Goal: Transaction & Acquisition: Book appointment/travel/reservation

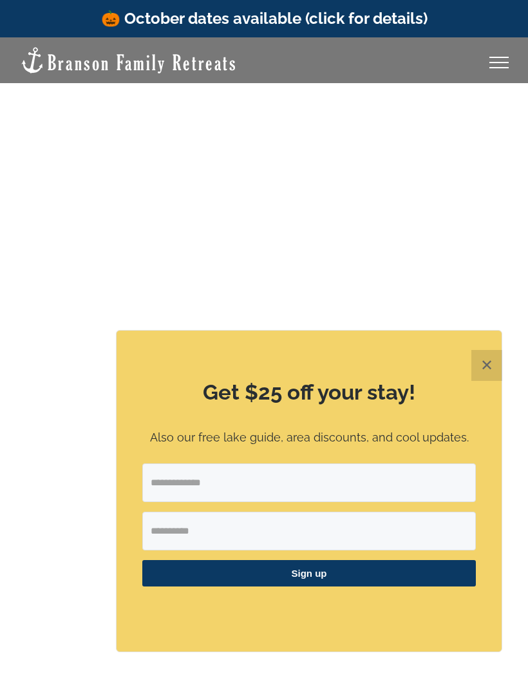
click at [477, 357] on button "✕" at bounding box center [486, 365] width 31 height 31
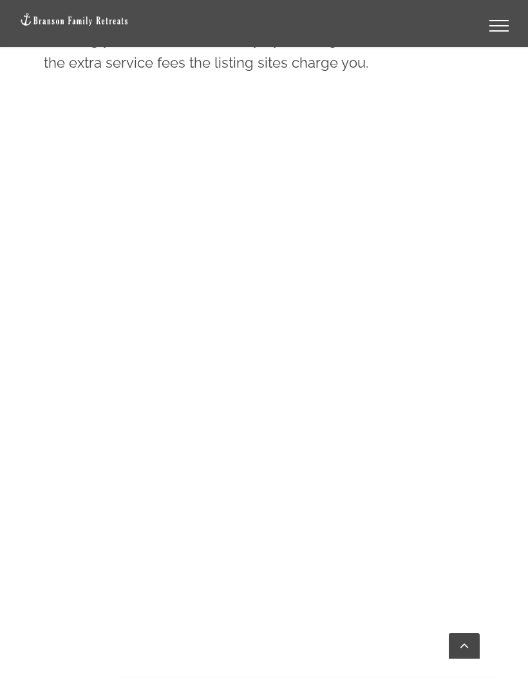
scroll to position [880, 0]
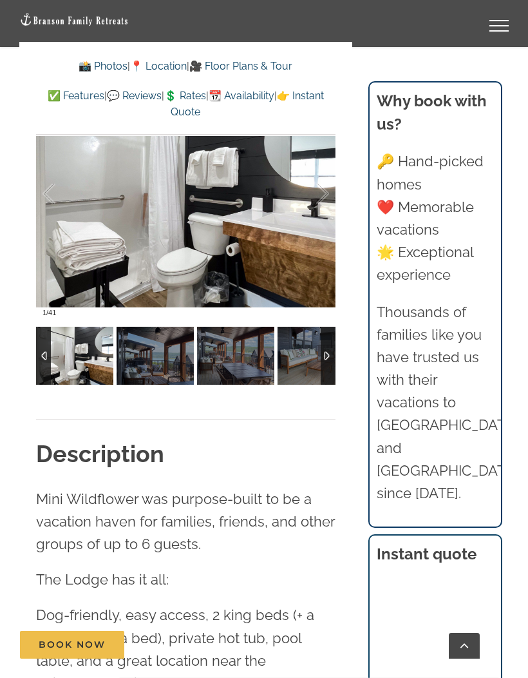
scroll to position [1029, 0]
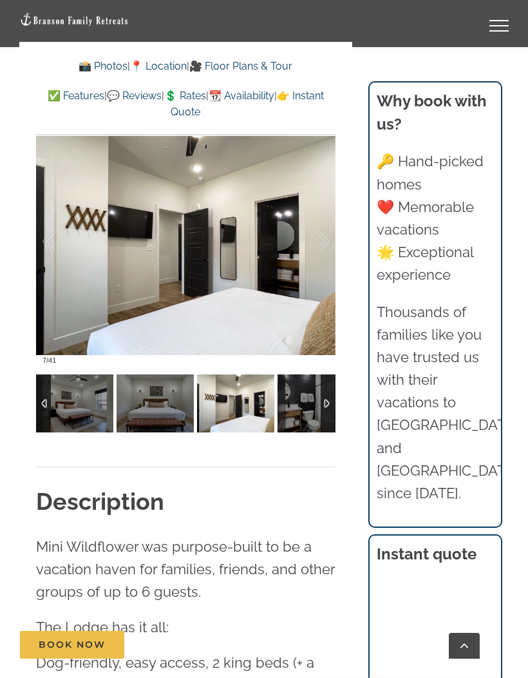
click at [334, 397] on div at bounding box center [328, 403] width 15 height 58
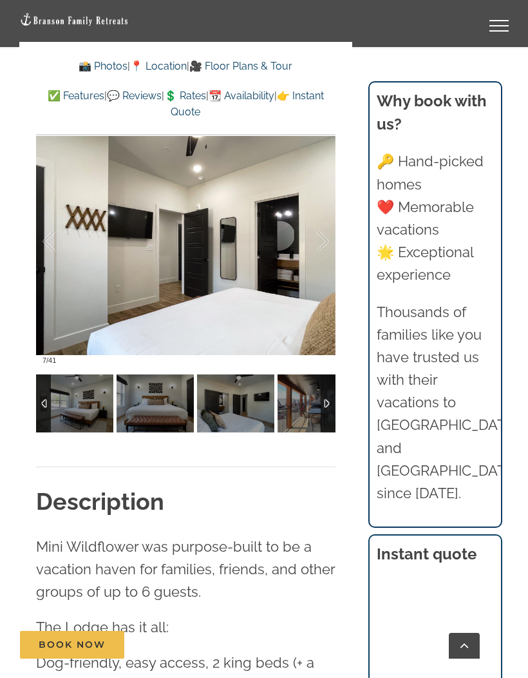
click at [334, 407] on div at bounding box center [328, 403] width 15 height 58
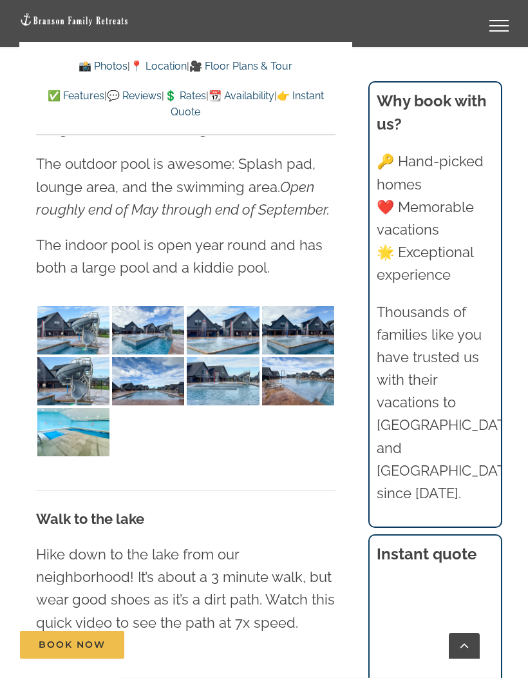
scroll to position [3476, 0]
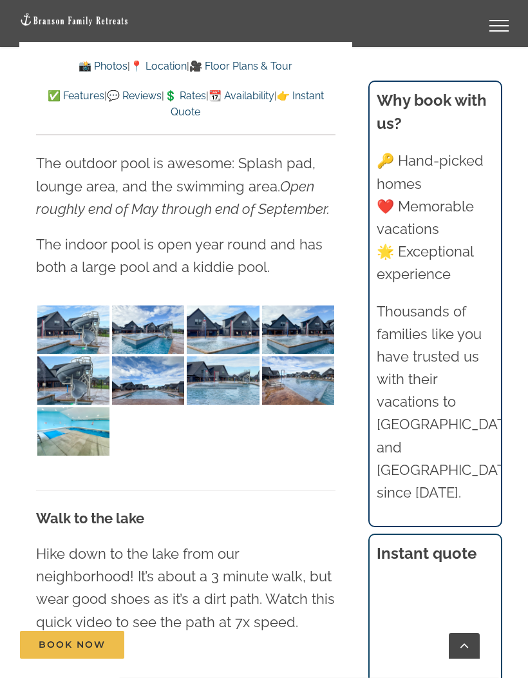
click at [74, 305] on img at bounding box center [73, 329] width 72 height 48
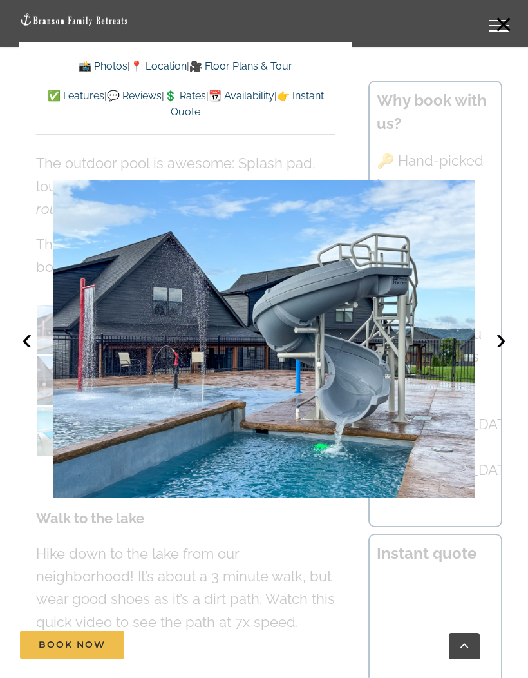
click at [499, 346] on button "›" at bounding box center [501, 339] width 28 height 28
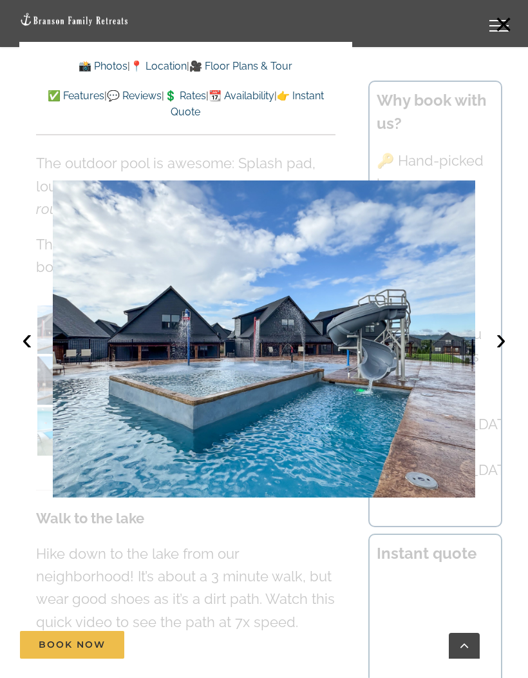
click at [501, 345] on button "›" at bounding box center [501, 339] width 28 height 28
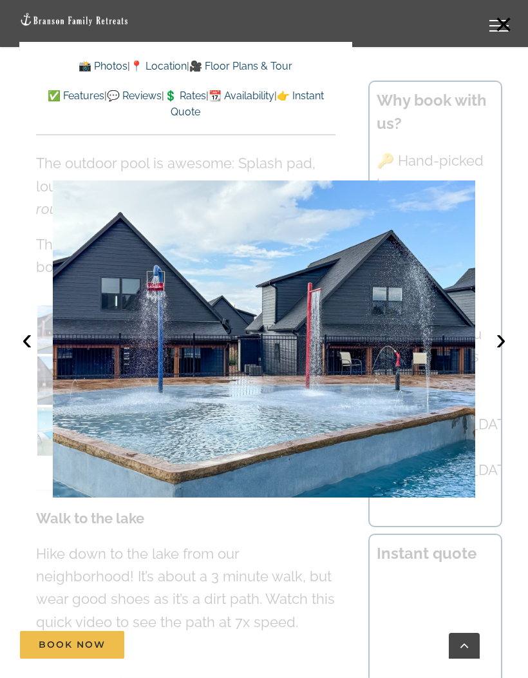
click at [504, 348] on button "›" at bounding box center [501, 339] width 28 height 28
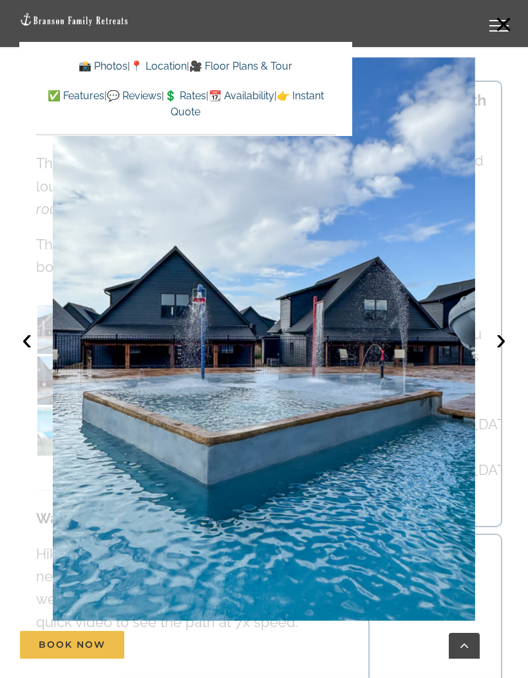
click at [504, 346] on button "›" at bounding box center [501, 339] width 28 height 28
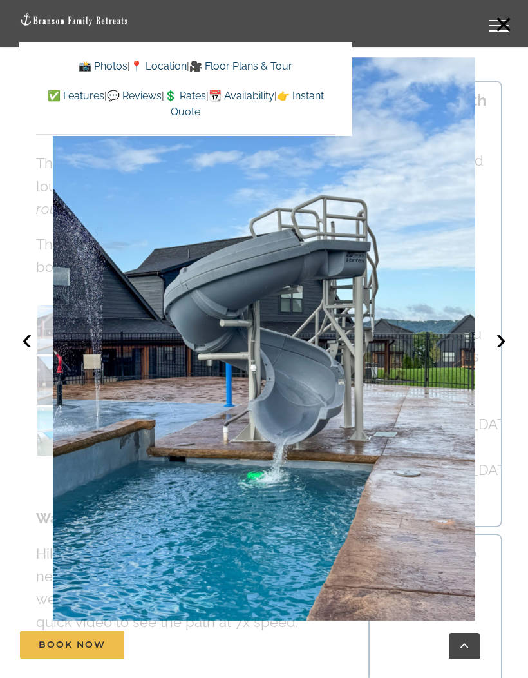
click at [504, 351] on button "›" at bounding box center [501, 339] width 28 height 28
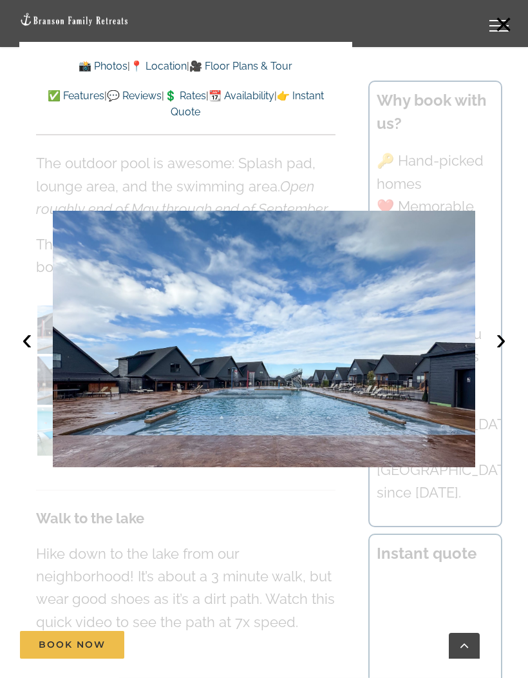
click at [508, 344] on button "›" at bounding box center [501, 339] width 28 height 28
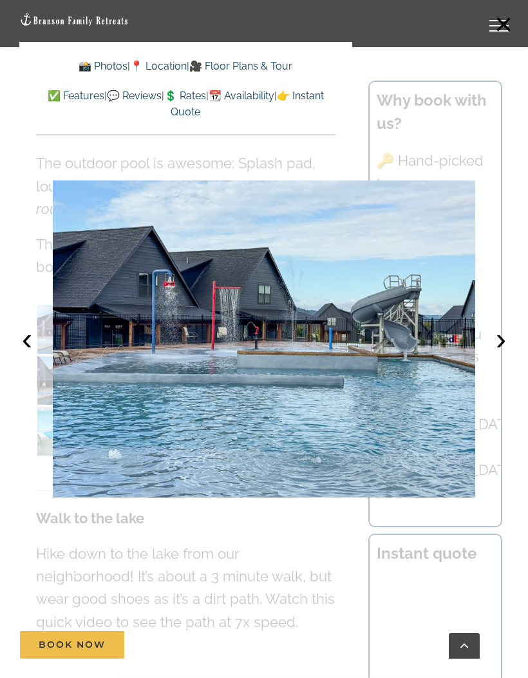
click at [508, 348] on button "›" at bounding box center [501, 339] width 28 height 28
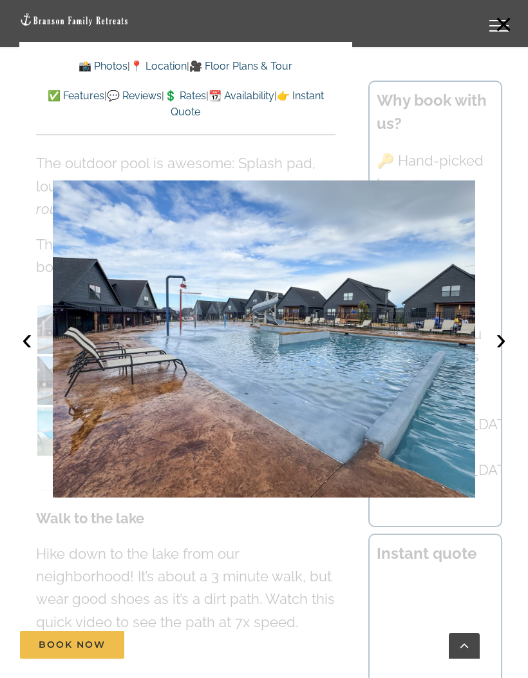
click at [498, 341] on button "›" at bounding box center [501, 339] width 28 height 28
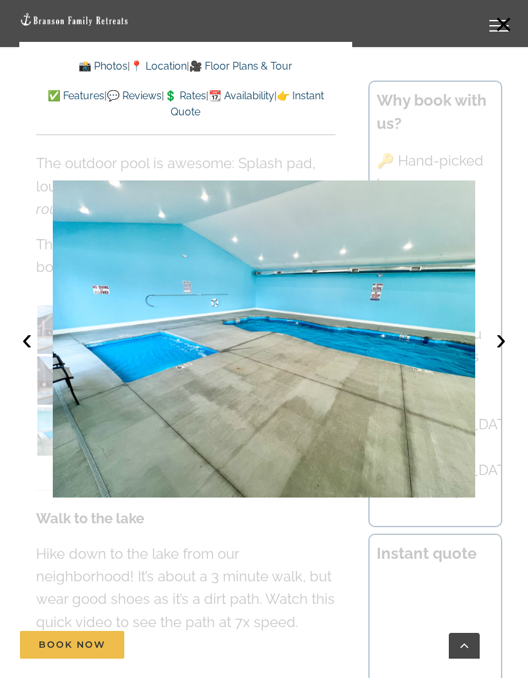
click at [504, 343] on button "›" at bounding box center [501, 339] width 28 height 28
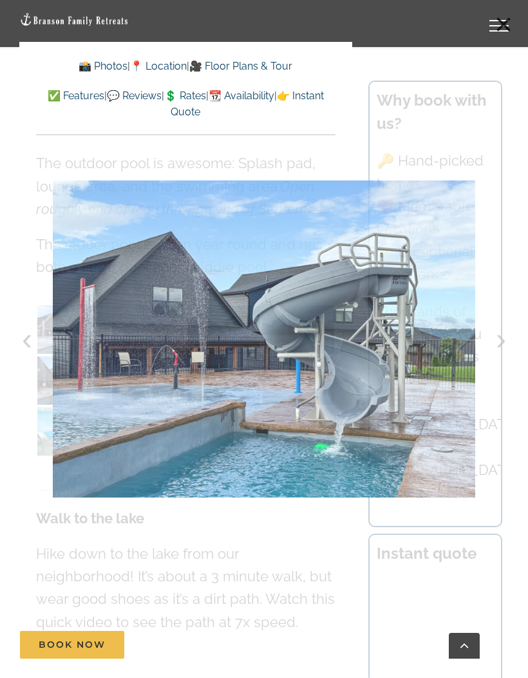
click at [7, 336] on div at bounding box center [264, 339] width 528 height 678
